Goal: Transaction & Acquisition: Purchase product/service

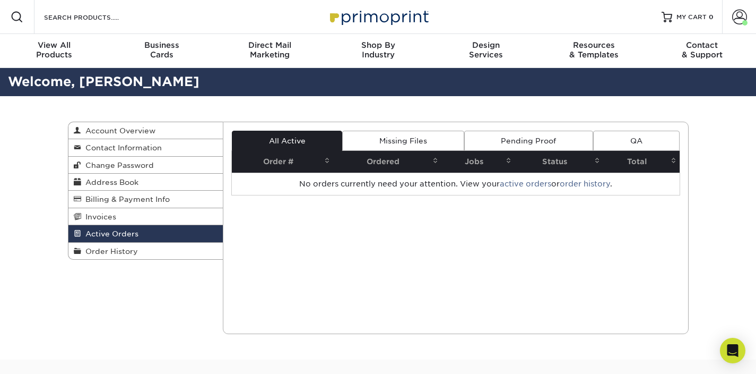
click at [154, 18] on div "Resources Menu Search Products Account [PERSON_NAME] Client Account Dashboard A…" at bounding box center [378, 17] width 756 height 34
click at [75, 11] on input "Search Products" at bounding box center [94, 17] width 103 height 13
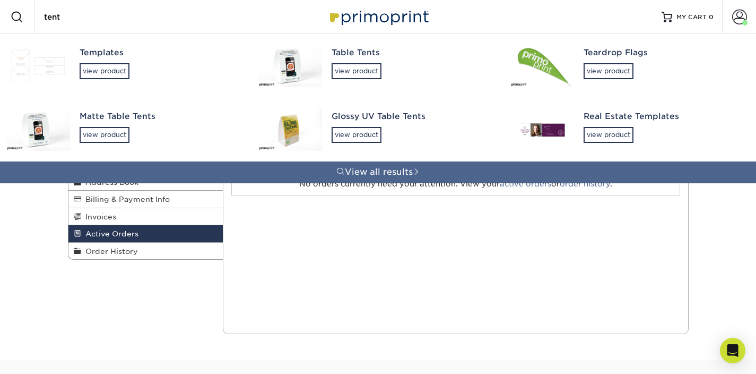
type input "tent"
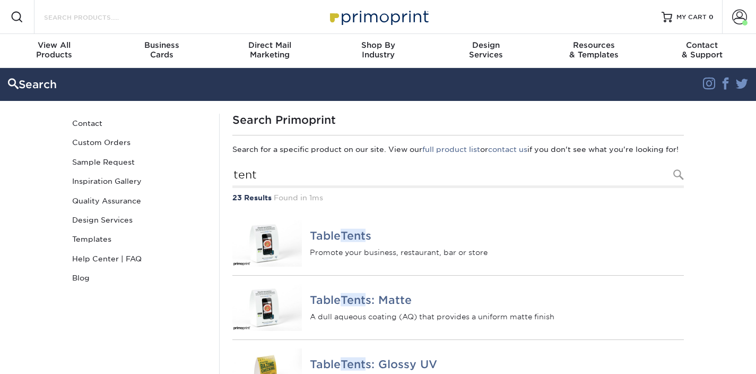
click at [112, 18] on input "Search Products" at bounding box center [94, 17] width 103 height 13
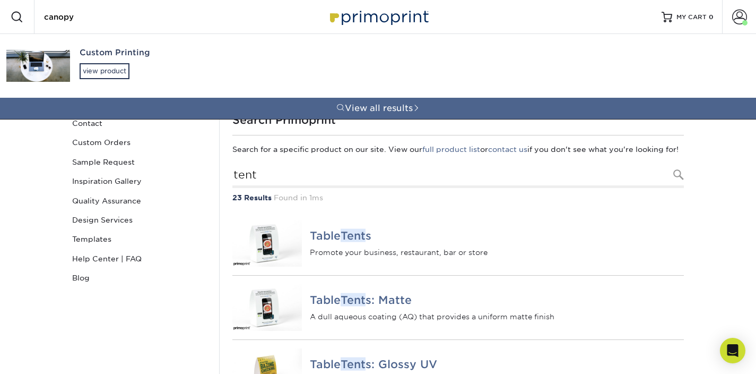
type input "canopy"
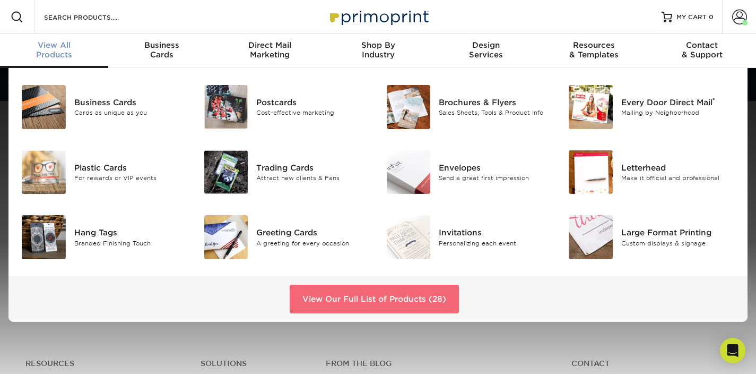
click at [327, 306] on link "View Our Full List of Products (28)" at bounding box center [374, 298] width 169 height 29
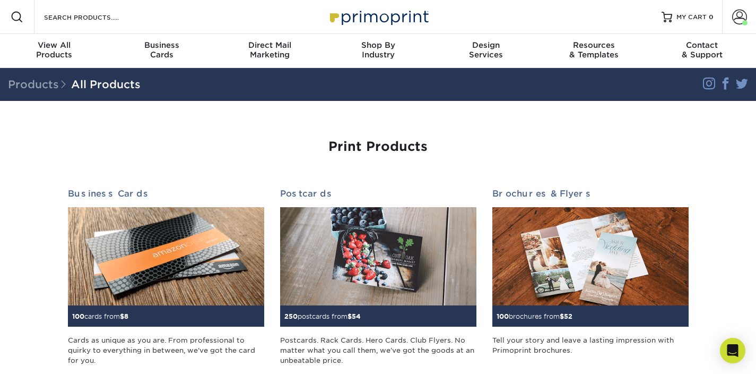
click at [217, 18] on div "Resources Menu Search Products Account Welcome, Elliot Primo Client Account Das…" at bounding box center [378, 17] width 756 height 34
click at [114, 18] on input "Search Products" at bounding box center [94, 17] width 103 height 13
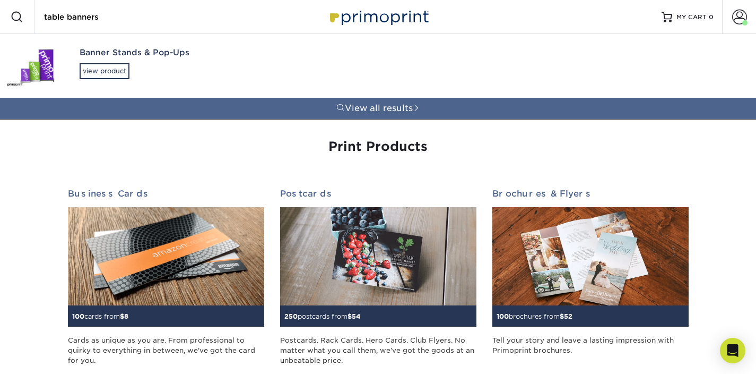
type input "table banners"
click at [43, 77] on img at bounding box center [38, 66] width 64 height 42
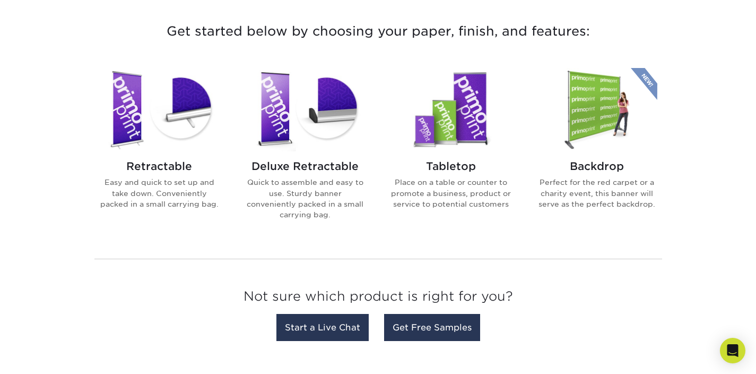
scroll to position [382, 0]
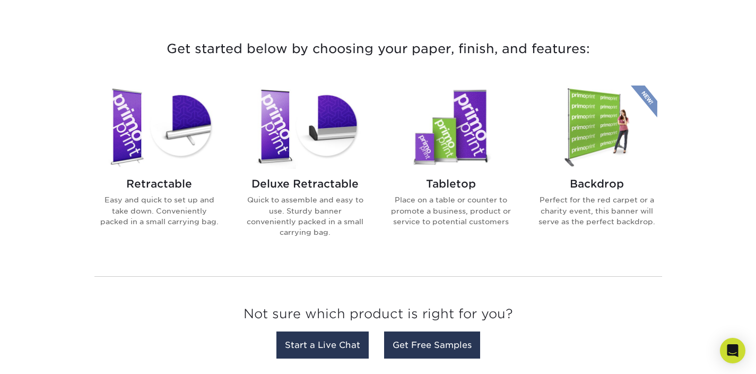
click at [572, 144] on img at bounding box center [597, 126] width 120 height 83
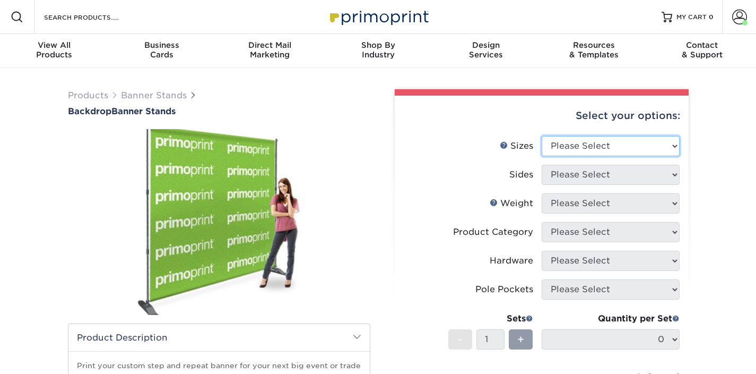
click at [555, 148] on select "Please Select 95" x 96"" at bounding box center [611, 146] width 138 height 20
select select "95.00x96.00"
click at [542, 136] on select "Please Select 95" x 96"" at bounding box center [611, 146] width 138 height 20
